Goal: Register for event/course

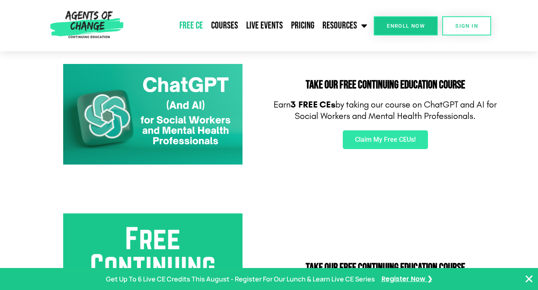
scroll to position [135, 0]
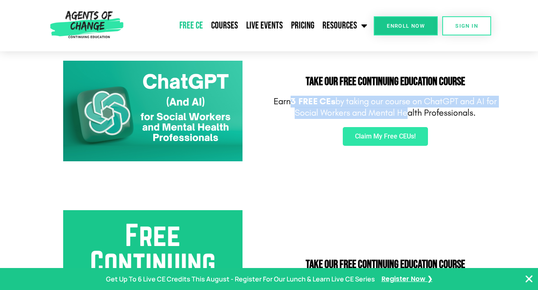
drag, startPoint x: 297, startPoint y: 97, endPoint x: 406, endPoint y: 115, distance: 110.5
click at [406, 115] on p "Earn 3 FREE CEs by taking our course on ChatGPT and AI for Social Workers and M…" at bounding box center [385, 107] width 224 height 23
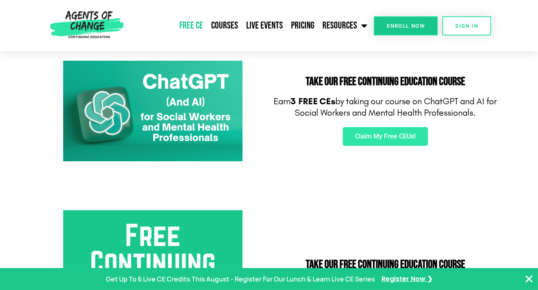
drag, startPoint x: 434, startPoint y: 120, endPoint x: 281, endPoint y: 95, distance: 155.3
click at [281, 95] on div "Take Our FREE Continuing Education Course Earn 3 FREE CEs by taking our course …" at bounding box center [385, 111] width 232 height 109
drag, startPoint x: 281, startPoint y: 95, endPoint x: 277, endPoint y: 94, distance: 4.7
click at [281, 96] on p "Earn 3 FREE CEs by taking our course on ChatGPT and AI for Social Workers and M…" at bounding box center [385, 107] width 224 height 23
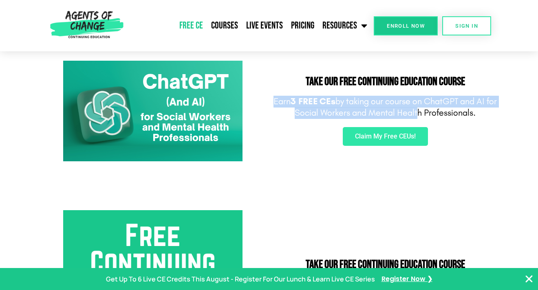
drag, startPoint x: 274, startPoint y: 93, endPoint x: 424, endPoint y: 116, distance: 151.8
click at [424, 116] on div "Take Our FREE Continuing Education Course Earn 3 FREE CEs by taking our course …" at bounding box center [385, 111] width 232 height 109
click at [424, 116] on p "Earn 3 FREE CEs by taking our course on ChatGPT and AI for Social Workers and M…" at bounding box center [385, 107] width 224 height 23
drag, startPoint x: 429, startPoint y: 113, endPoint x: 281, endPoint y: 99, distance: 148.3
click at [281, 99] on p "Earn 3 FREE CEs by taking our course on ChatGPT and AI for Social Workers and M…" at bounding box center [385, 107] width 224 height 23
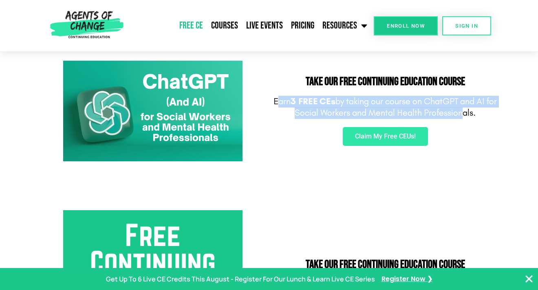
click at [281, 99] on p "Earn 3 FREE CEs by taking our course on ChatGPT and AI for Social Workers and M…" at bounding box center [385, 107] width 224 height 23
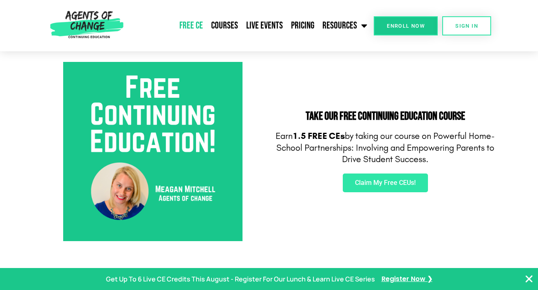
scroll to position [284, 0]
drag, startPoint x: 311, startPoint y: 130, endPoint x: 456, endPoint y: 157, distance: 147.2
click at [456, 157] on p "Earn 1.5 FREE CEs by taking our course on Powerful Home-School Partnerships: In…" at bounding box center [385, 148] width 224 height 35
drag, startPoint x: 469, startPoint y: 157, endPoint x: 285, endPoint y: 130, distance: 186.4
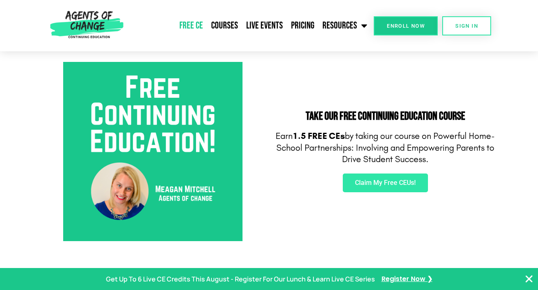
click at [285, 131] on p "Earn 1.5 FREE CEs by taking our course on Powerful Home-School Partnerships: In…" at bounding box center [385, 148] width 224 height 35
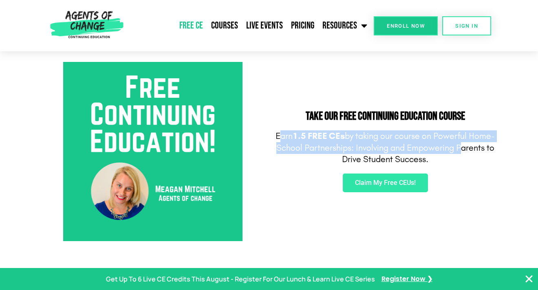
drag, startPoint x: 286, startPoint y: 132, endPoint x: 460, endPoint y: 151, distance: 174.3
click at [459, 150] on p "Earn 1.5 FREE CEs by taking our course on Powerful Home-School Partnerships: In…" at bounding box center [385, 148] width 224 height 35
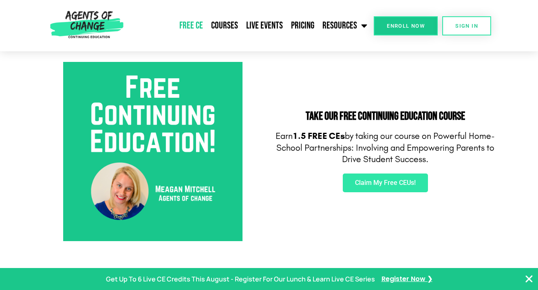
click at [461, 151] on p "Earn 1.5 FREE CEs by taking our course on Powerful Home-School Partnerships: In…" at bounding box center [385, 148] width 224 height 35
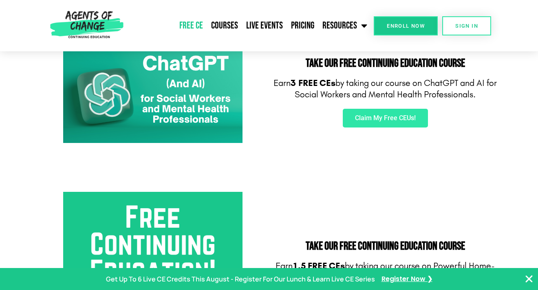
scroll to position [102, 0]
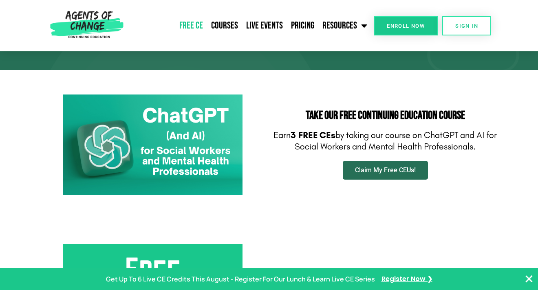
click at [384, 175] on link "Claim My Free CEUs!" at bounding box center [385, 170] width 85 height 19
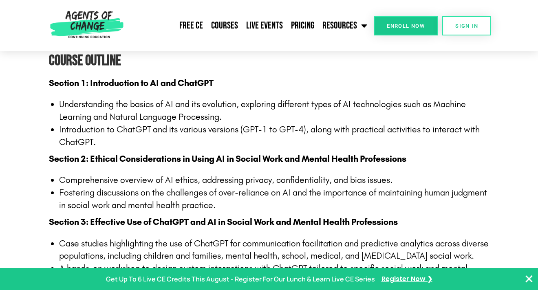
scroll to position [738, 0]
